Goal: Task Accomplishment & Management: Use online tool/utility

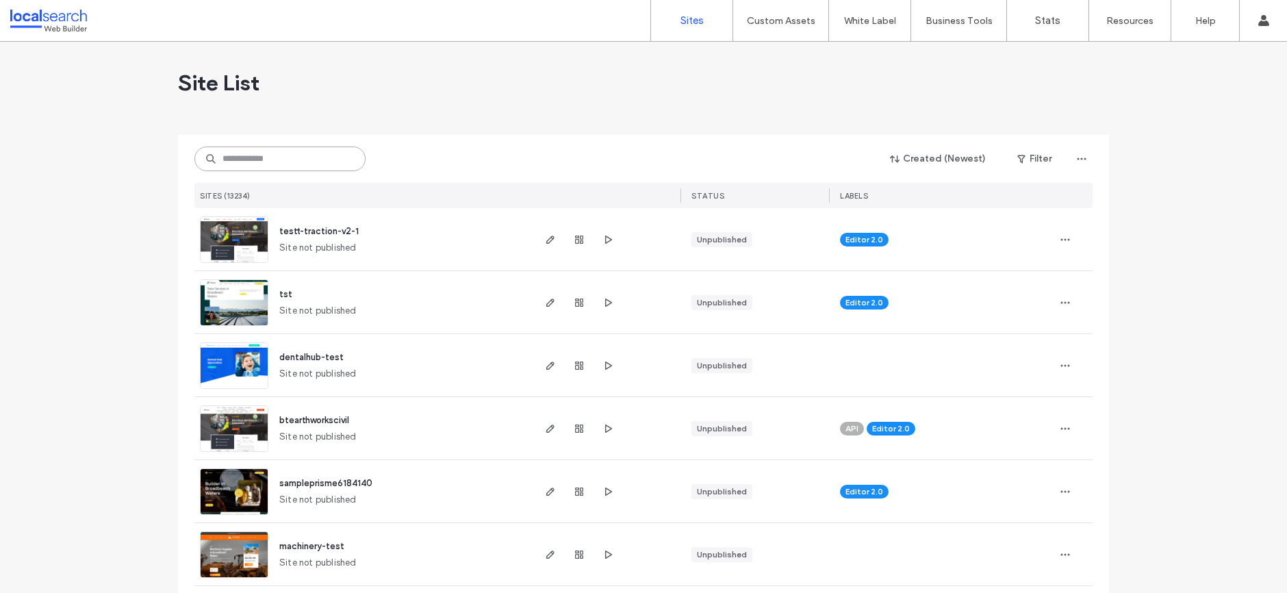
click at [277, 166] on input at bounding box center [279, 159] width 171 height 25
paste input "********"
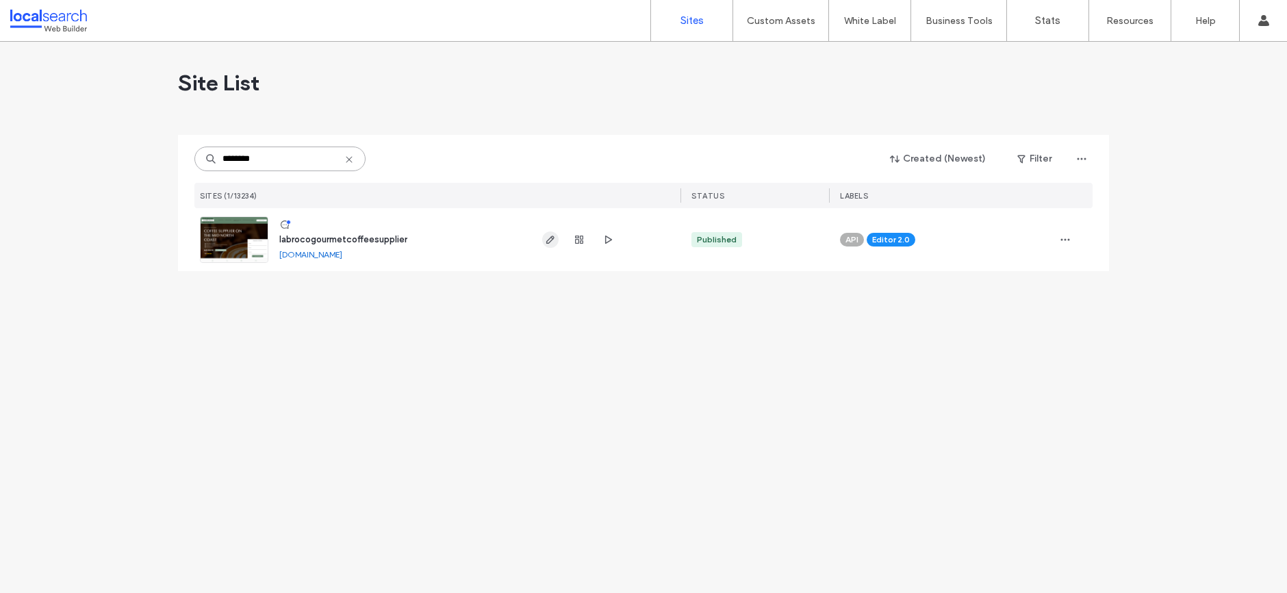
type input "********"
click at [553, 239] on use "button" at bounding box center [550, 240] width 8 height 8
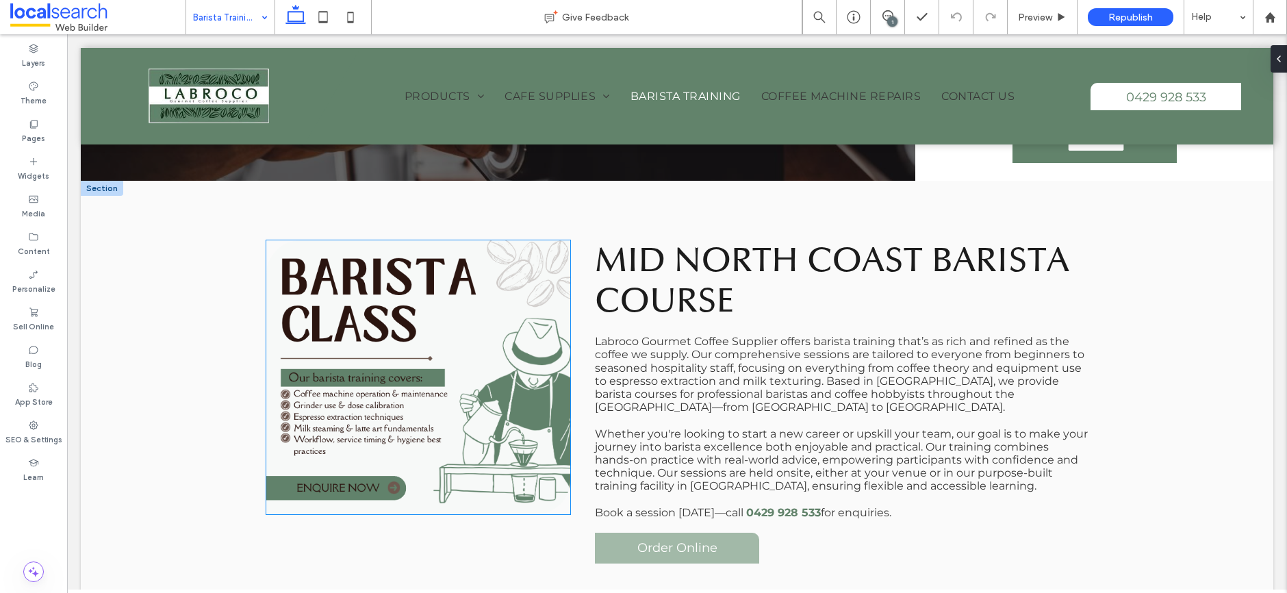
click at [490, 290] on link at bounding box center [418, 377] width 304 height 274
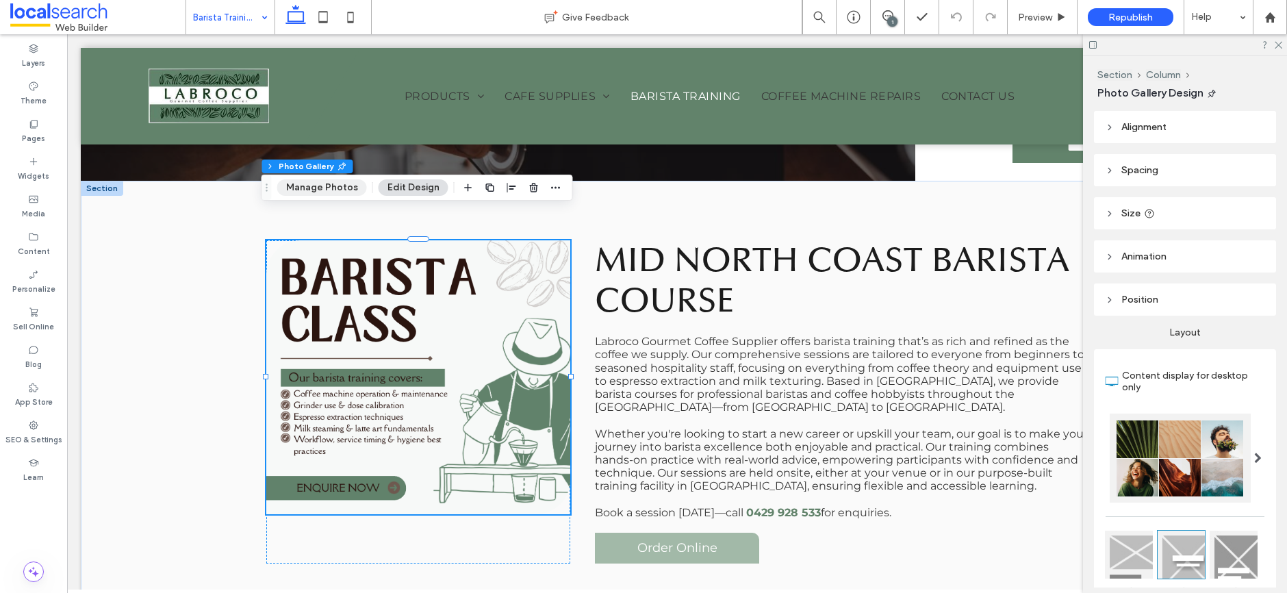
click at [345, 188] on button "Manage Photos" at bounding box center [322, 187] width 90 height 16
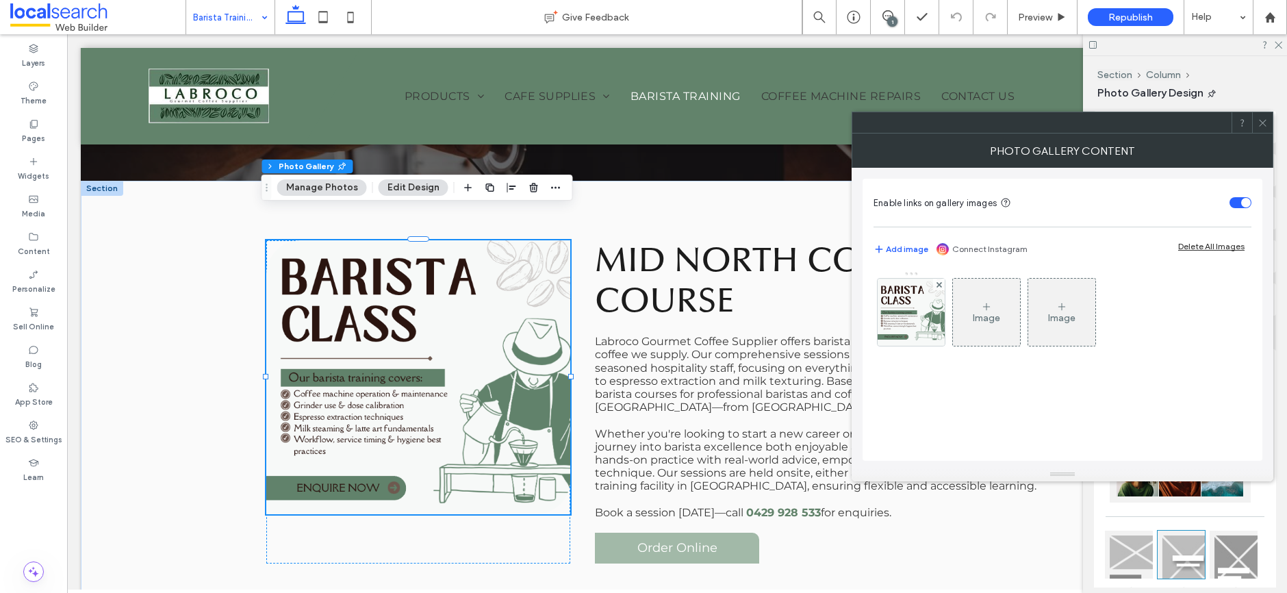
click at [1260, 123] on icon at bounding box center [1263, 123] width 10 height 10
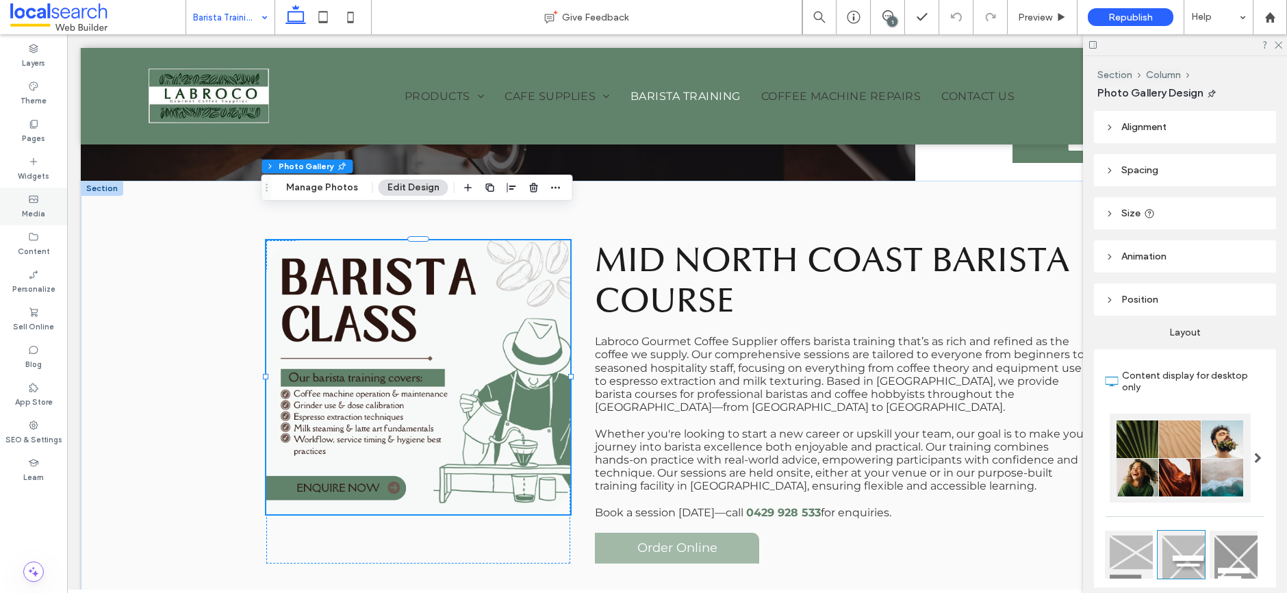
click at [41, 209] on label "Media" at bounding box center [33, 212] width 23 height 15
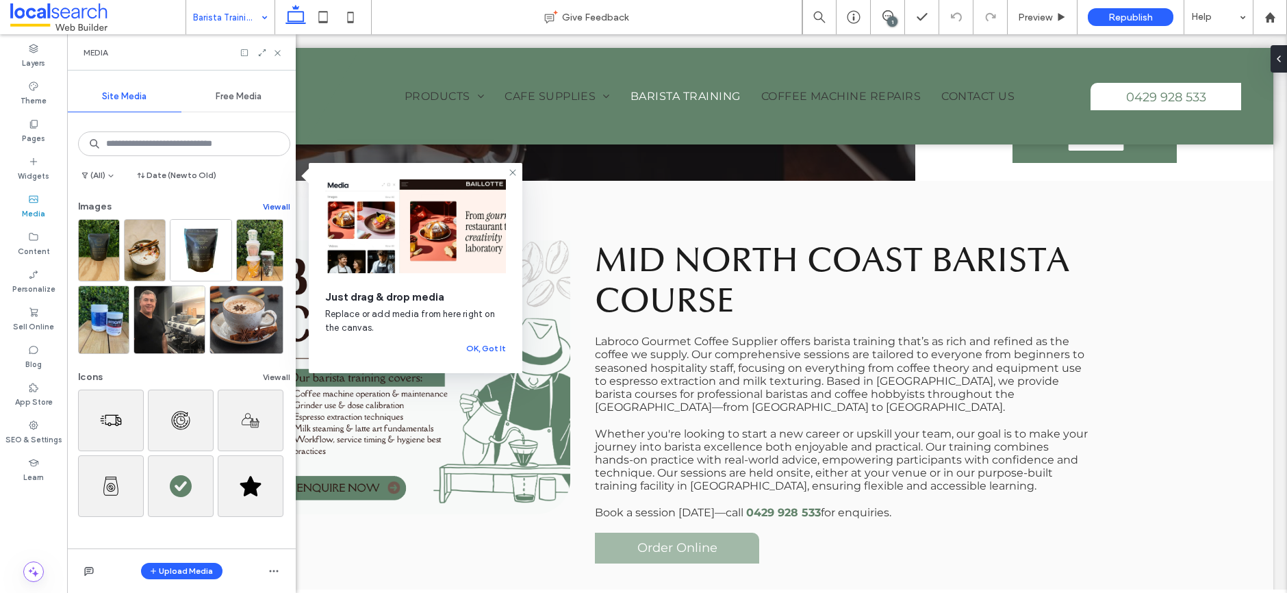
click at [268, 205] on button "View all" at bounding box center [276, 207] width 27 height 16
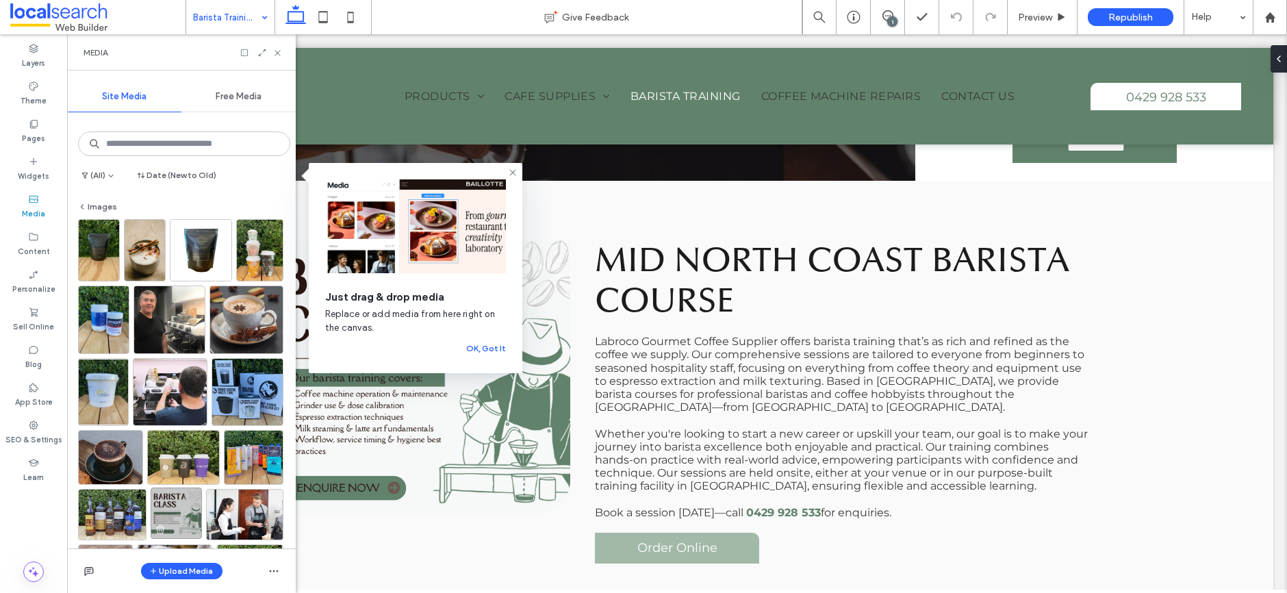
click at [184, 514] on img at bounding box center [176, 512] width 51 height 51
click at [54, 242] on div "Content" at bounding box center [33, 244] width 67 height 38
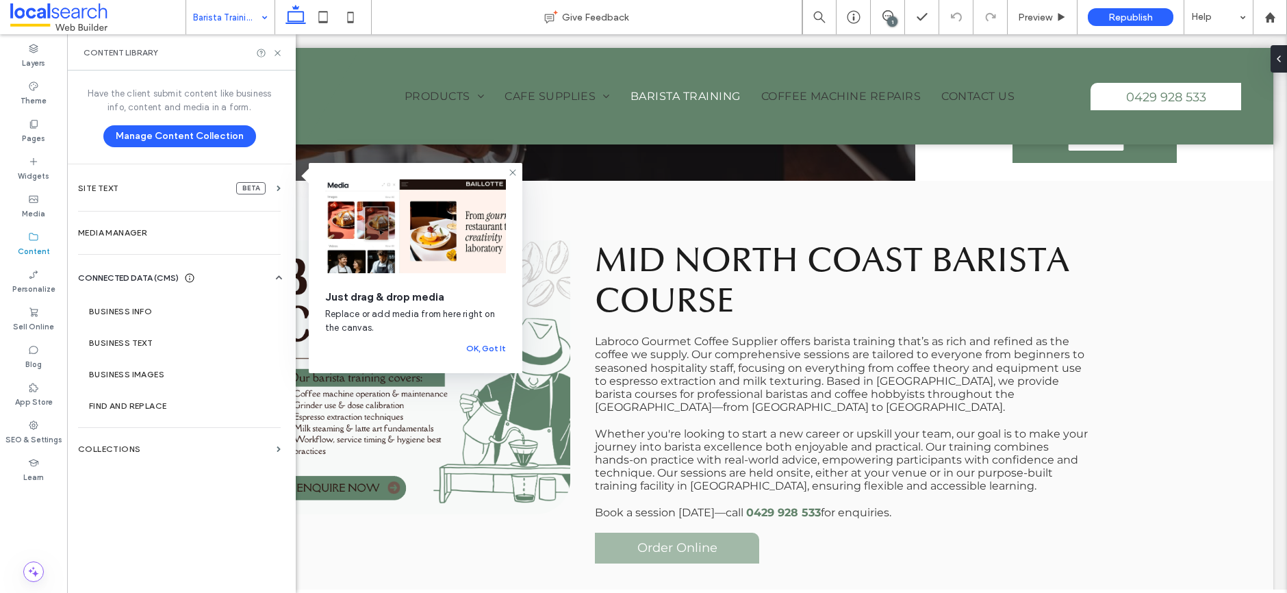
click at [108, 234] on img at bounding box center [99, 249] width 42 height 62
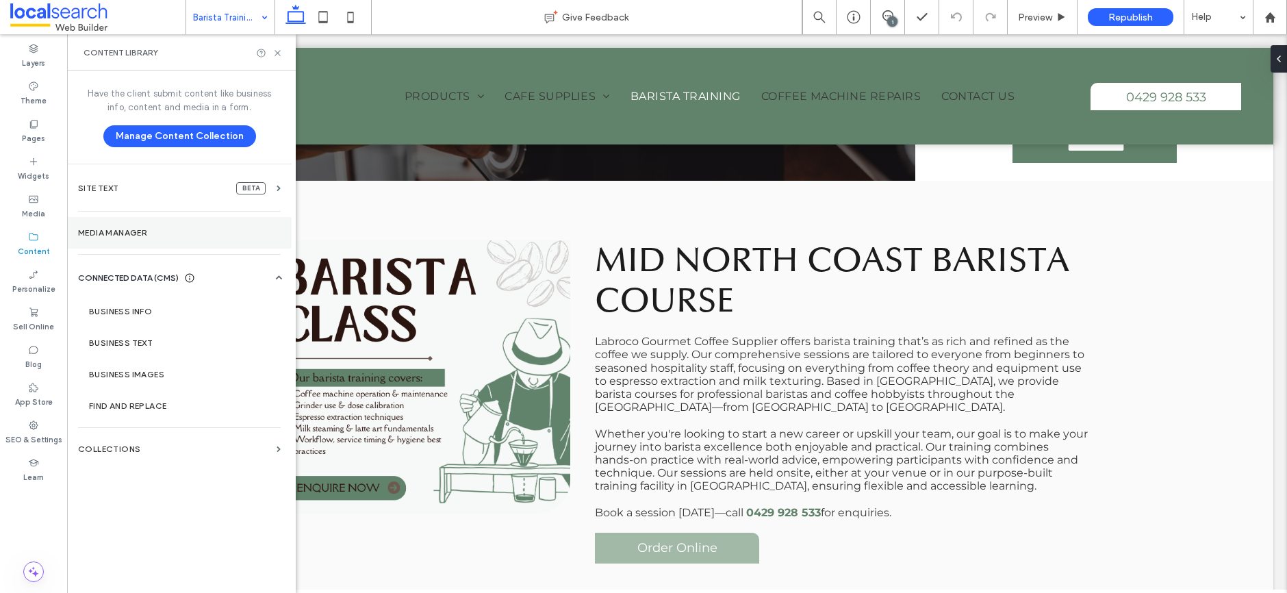
click at [117, 239] on section "Media Manager" at bounding box center [179, 232] width 225 height 31
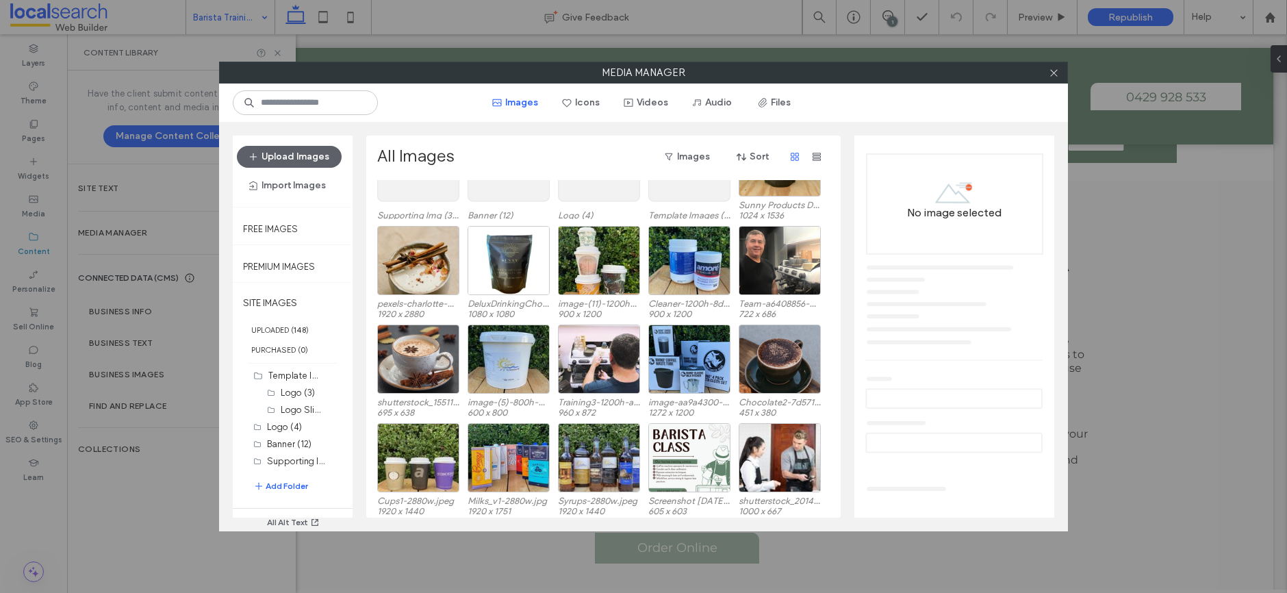
scroll to position [84, 0]
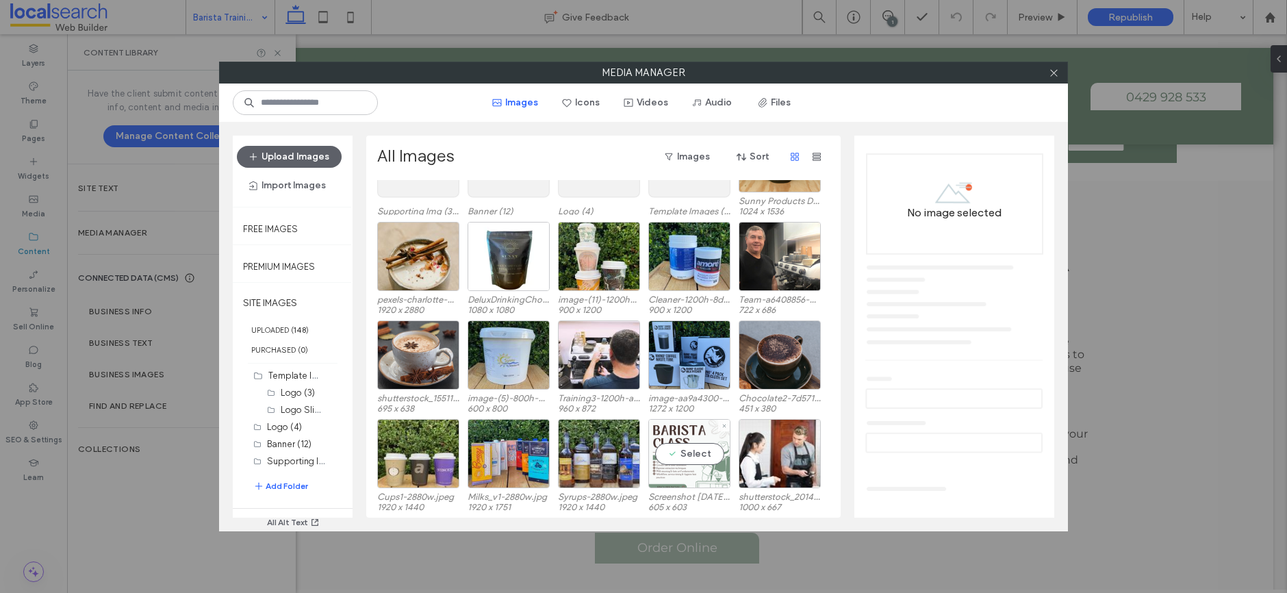
click at [706, 425] on div "Select" at bounding box center [689, 453] width 82 height 69
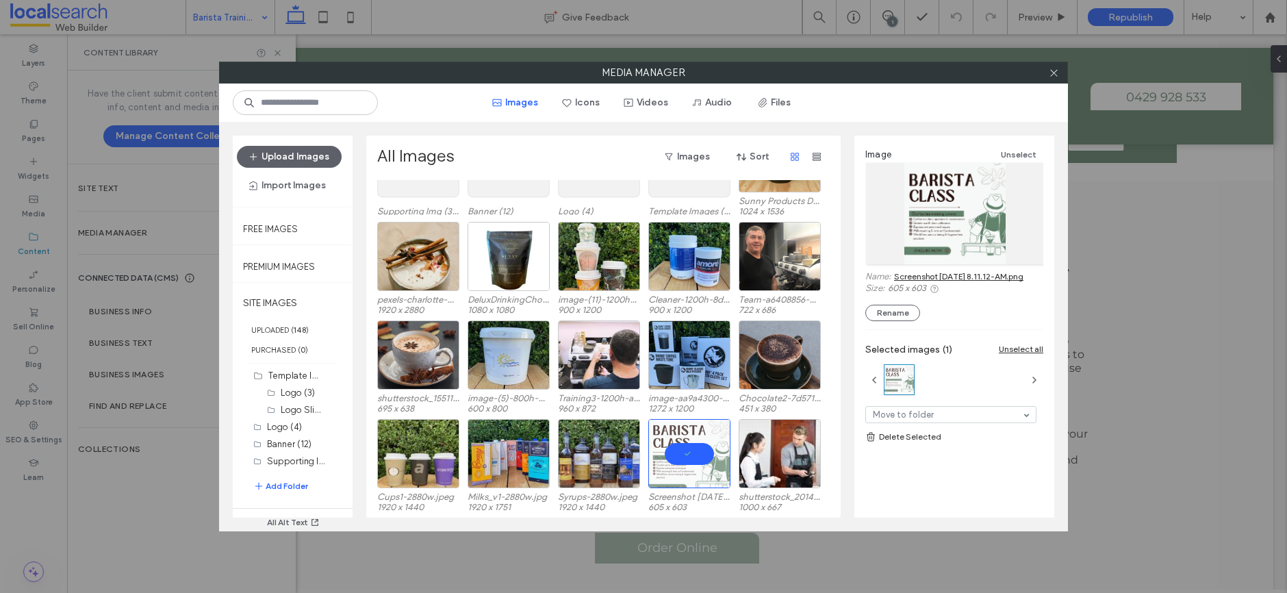
click at [980, 279] on link "Screenshot [DATE] 8.11.12-AM.png" at bounding box center [958, 276] width 129 height 10
click at [1056, 70] on icon at bounding box center [1054, 73] width 10 height 10
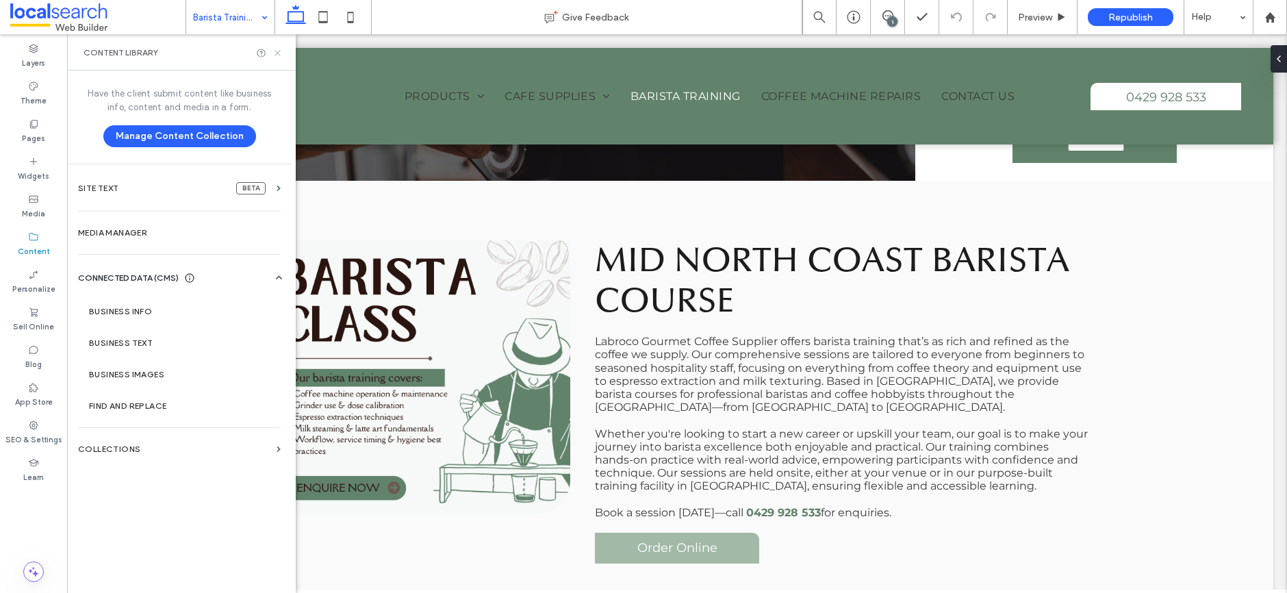
click at [279, 53] on icon at bounding box center [278, 53] width 10 height 10
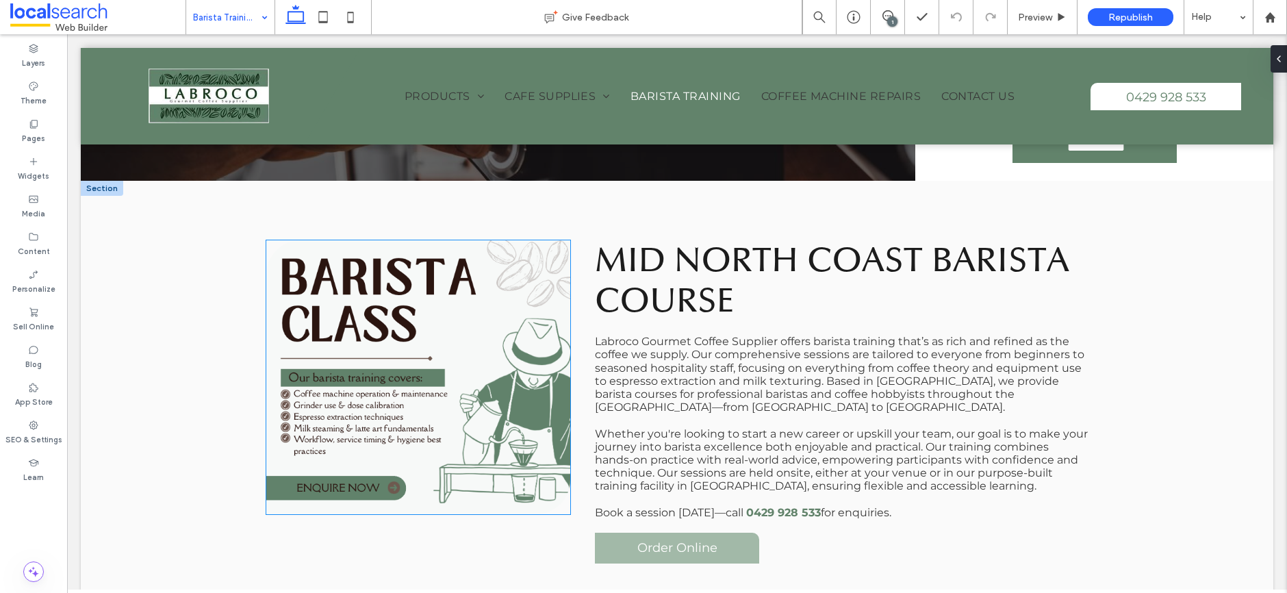
click at [383, 273] on link at bounding box center [418, 377] width 304 height 274
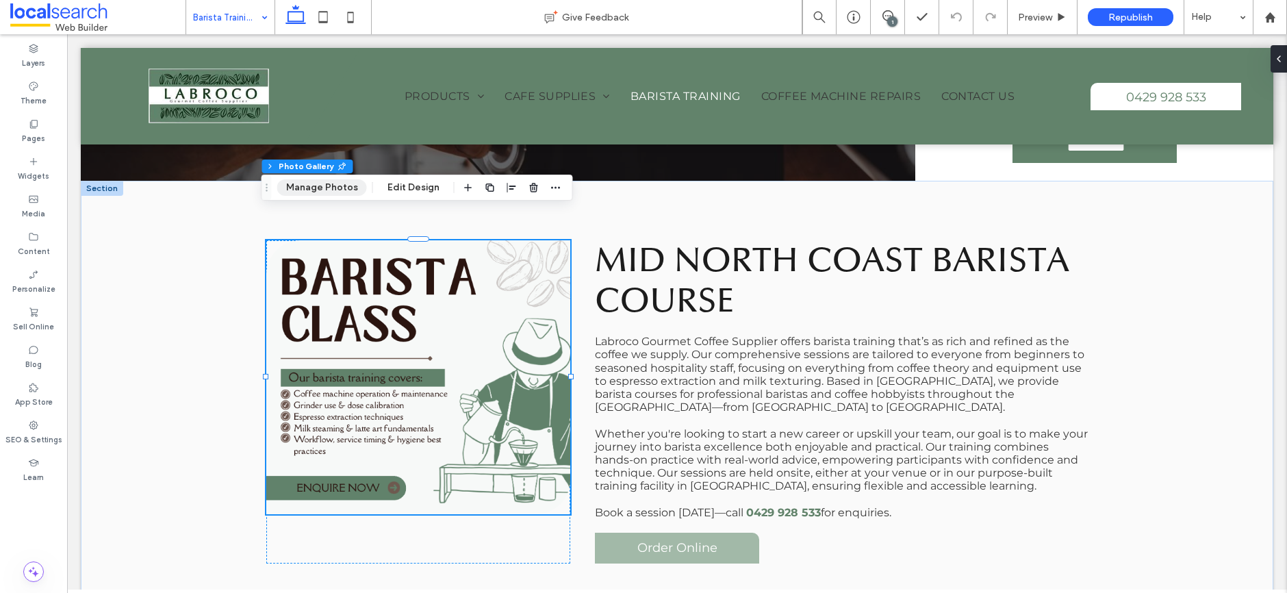
click at [322, 192] on button "Manage Photos" at bounding box center [322, 187] width 90 height 16
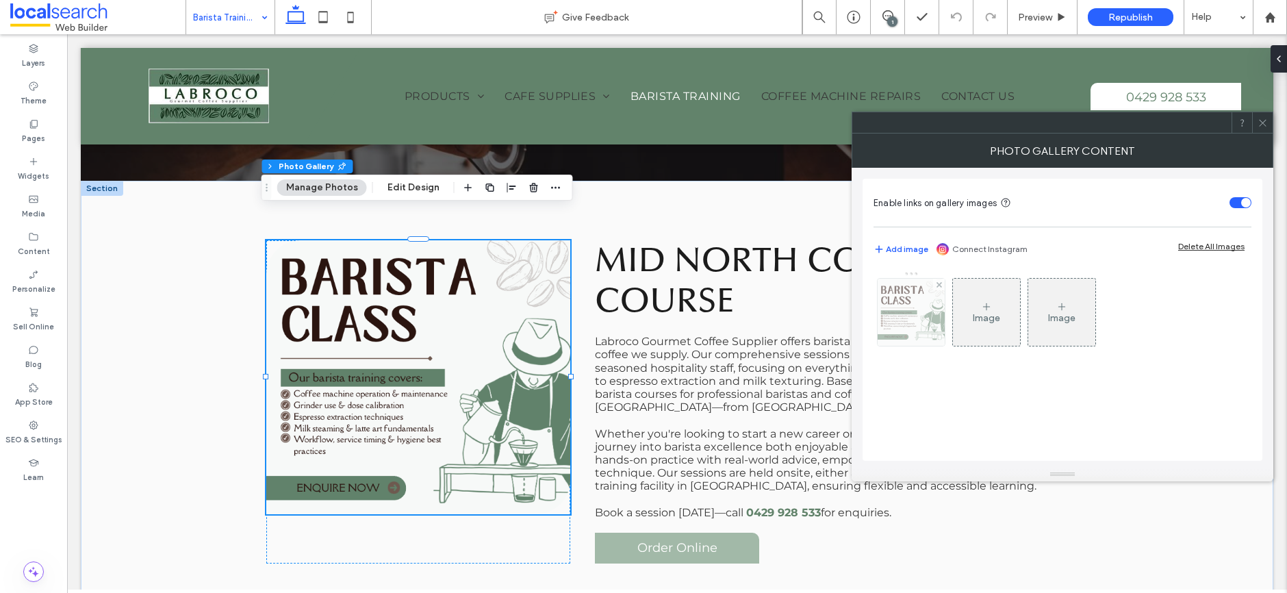
click at [920, 319] on img at bounding box center [912, 312] width 68 height 67
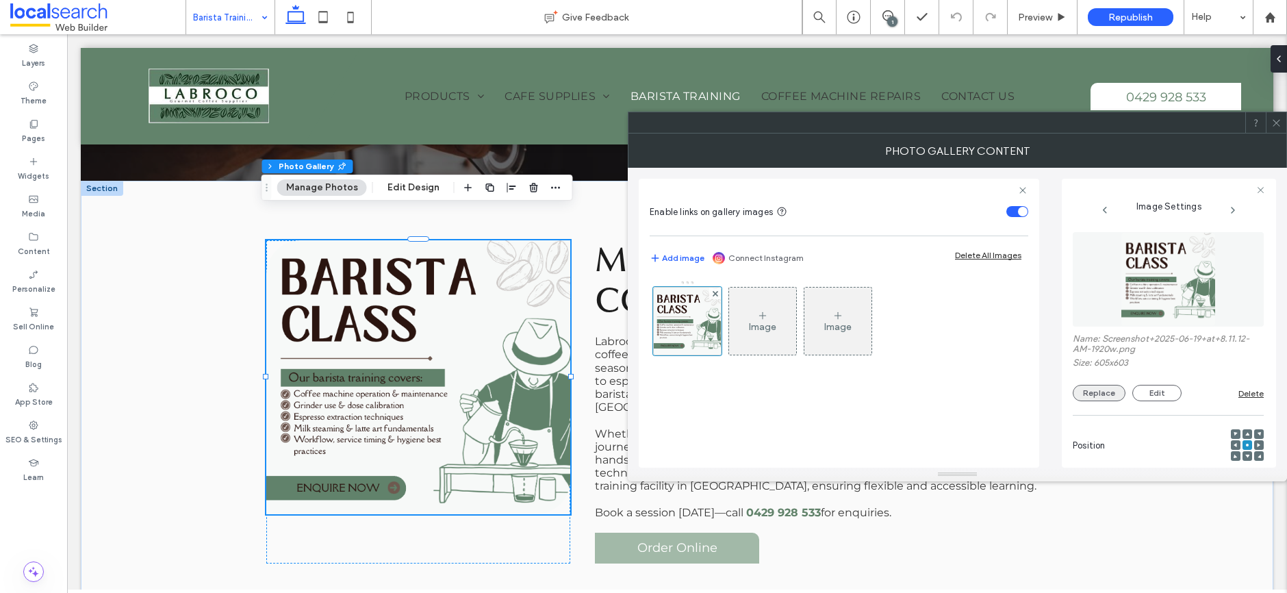
click at [1104, 396] on button "Replace" at bounding box center [1099, 393] width 53 height 16
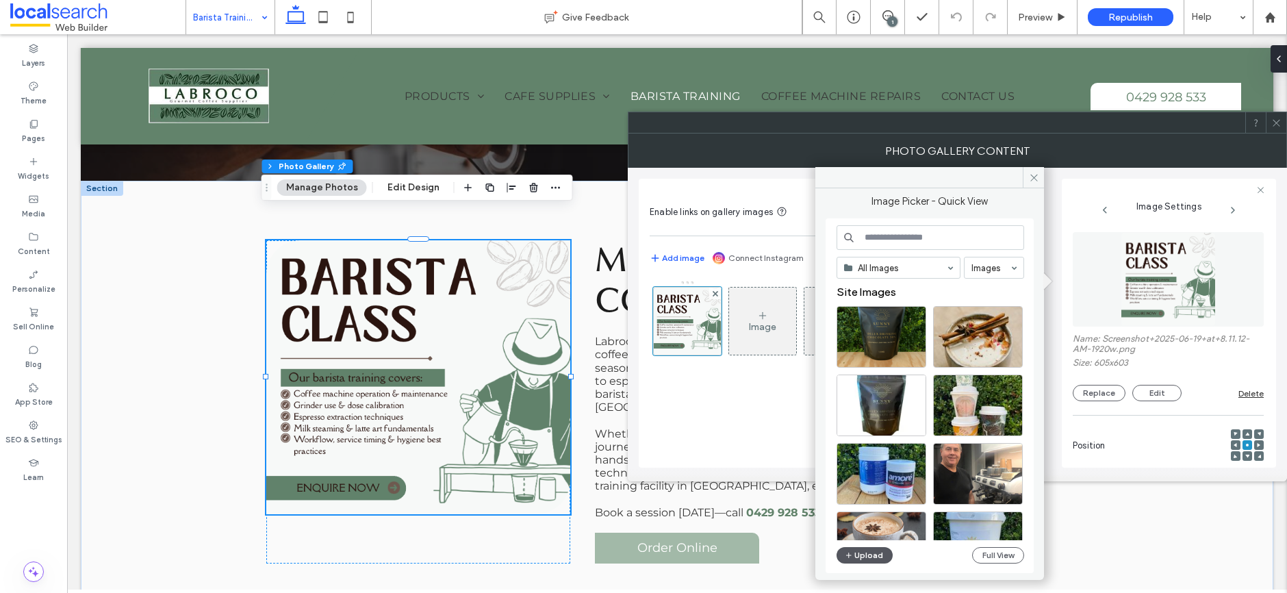
click at [880, 557] on button "Upload" at bounding box center [865, 555] width 56 height 16
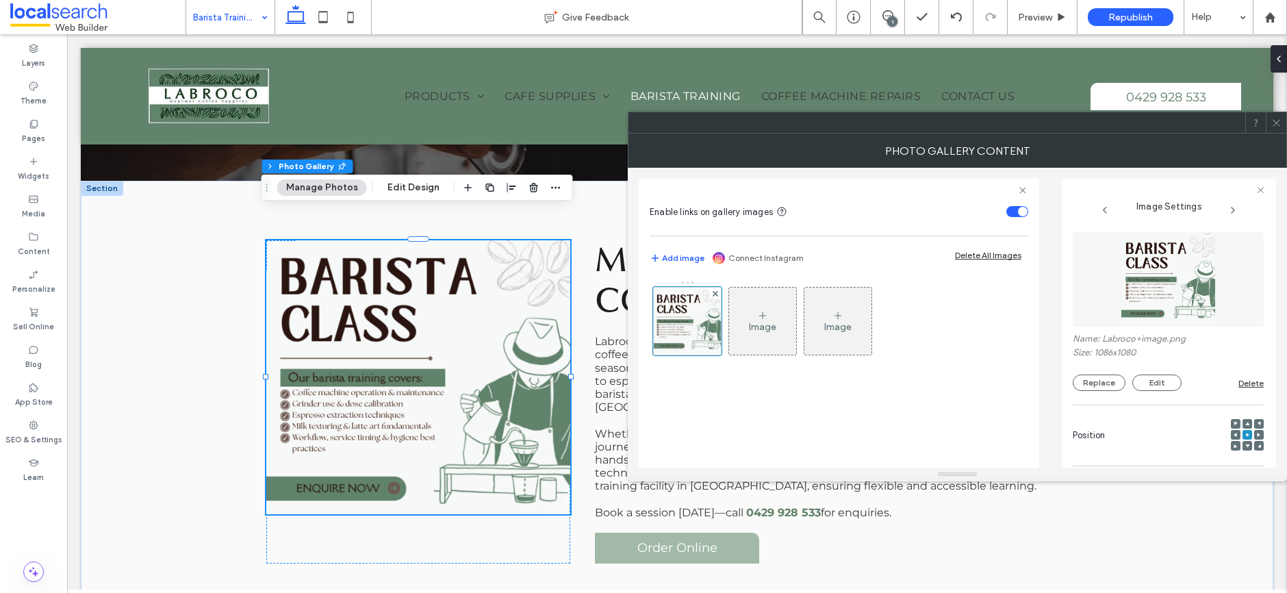
click at [1276, 121] on icon at bounding box center [1276, 123] width 10 height 10
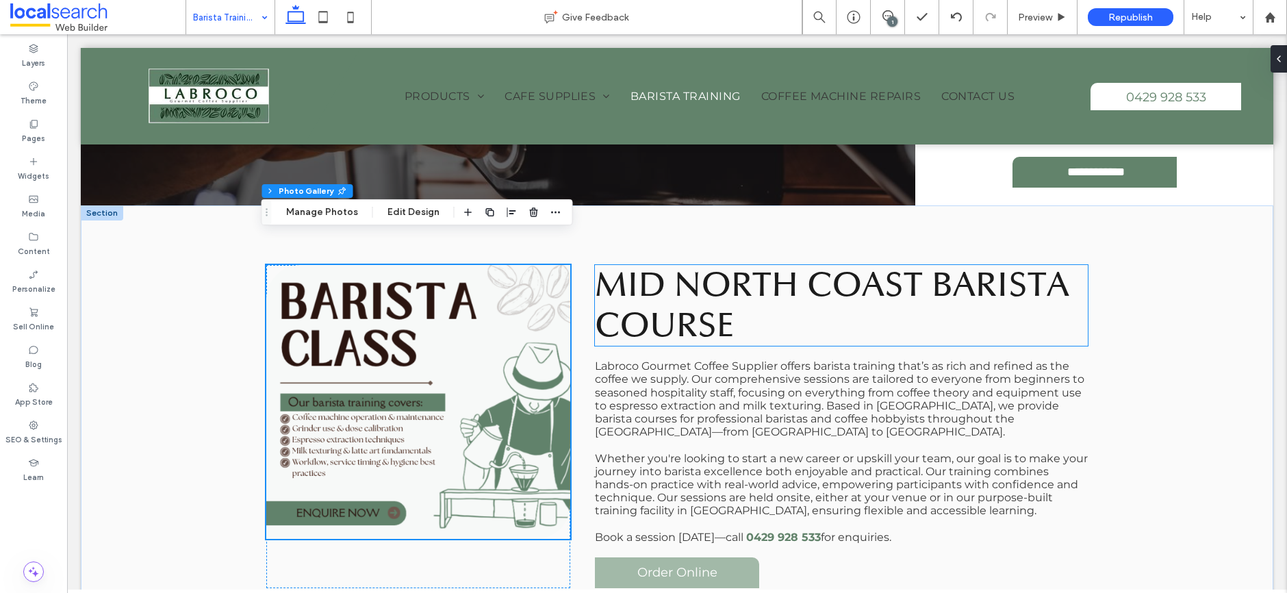
scroll to position [398, 0]
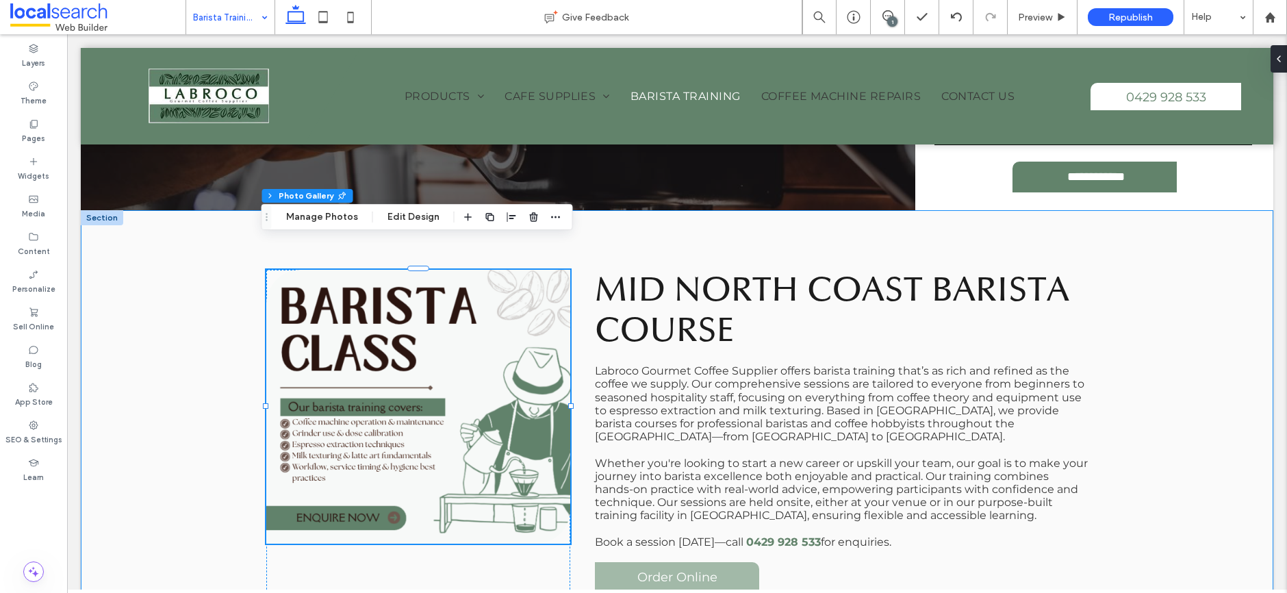
click at [215, 233] on div "Button Mid north Coast [GEOGRAPHIC_DATA] course Labroco Gourmet Coffee Supplier…" at bounding box center [677, 431] width 1193 height 442
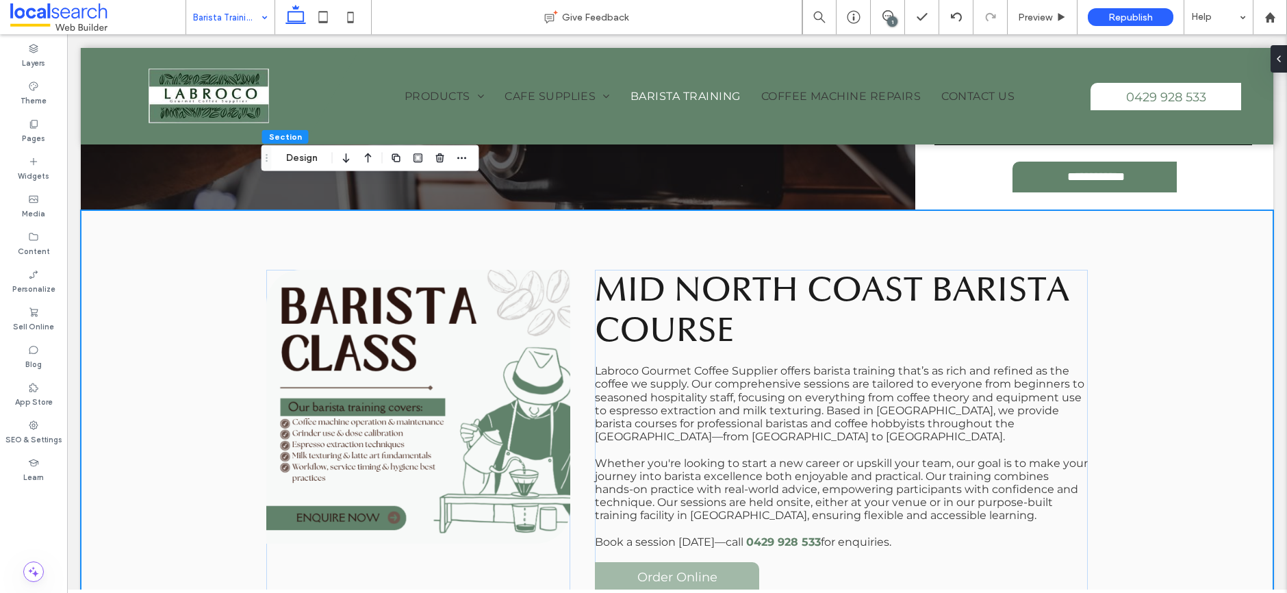
click at [146, 309] on div "Button Mid north Coast [GEOGRAPHIC_DATA] course Labroco Gourmet Coffee Supplier…" at bounding box center [677, 431] width 1193 height 442
